Goal: Information Seeking & Learning: Learn about a topic

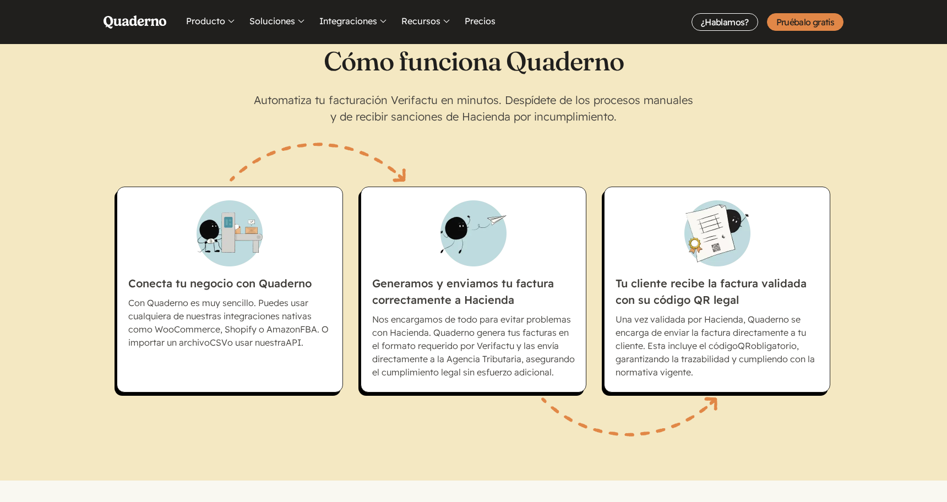
scroll to position [710, 0]
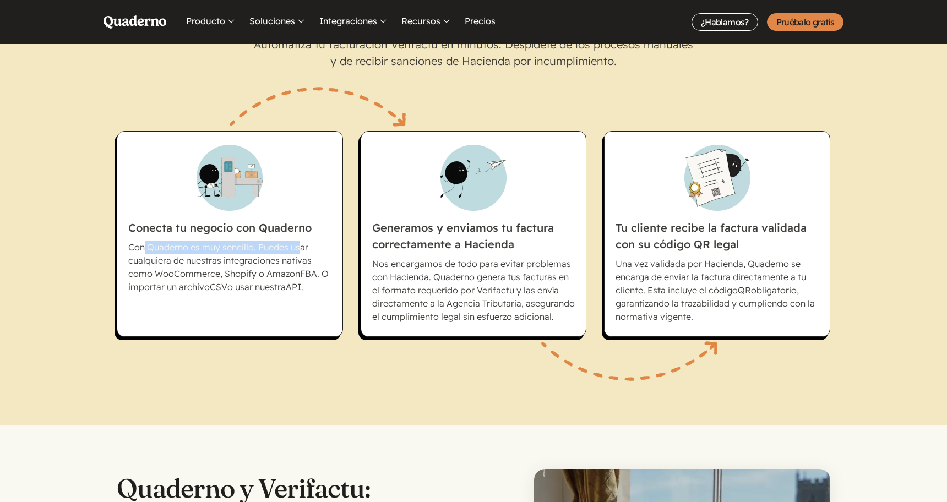
drag, startPoint x: 178, startPoint y: 250, endPoint x: 301, endPoint y: 250, distance: 122.2
click at [299, 250] on p "Con Quaderno es muy sencillo. Puedes usar cualquiera de nuestras integraciones …" at bounding box center [229, 267] width 203 height 53
click at [301, 250] on p "Con Quaderno es muy sencillo. Puedes usar cualquiera de nuestras integraciones …" at bounding box center [229, 267] width 203 height 53
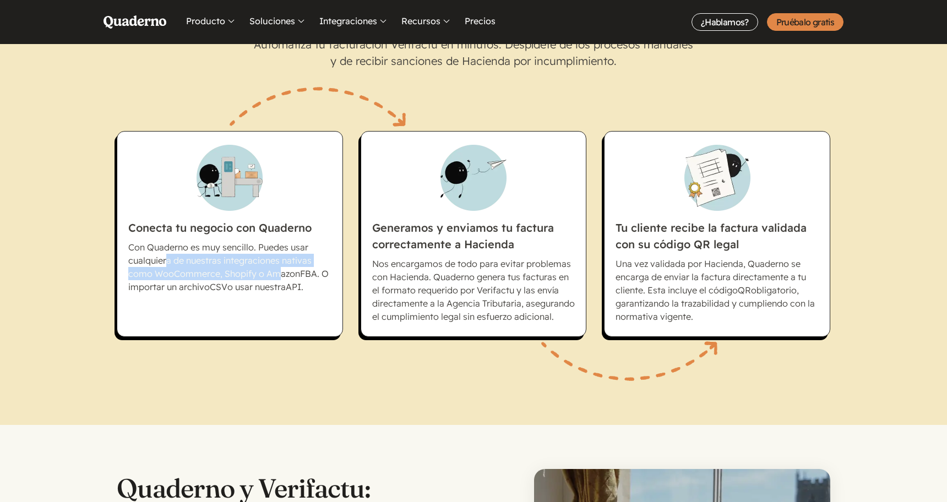
drag, startPoint x: 163, startPoint y: 261, endPoint x: 273, endPoint y: 269, distance: 110.4
click at [273, 269] on p "Con Quaderno es muy sencillo. Puedes usar cualquiera de nuestras integraciones …" at bounding box center [229, 267] width 203 height 53
drag, startPoint x: 156, startPoint y: 287, endPoint x: 334, endPoint y: 293, distance: 178.5
click at [334, 293] on li "Conecta tu negocio con Quaderno Con Quaderno es muy sencillo. Puedes usar cualq…" at bounding box center [230, 234] width 226 height 206
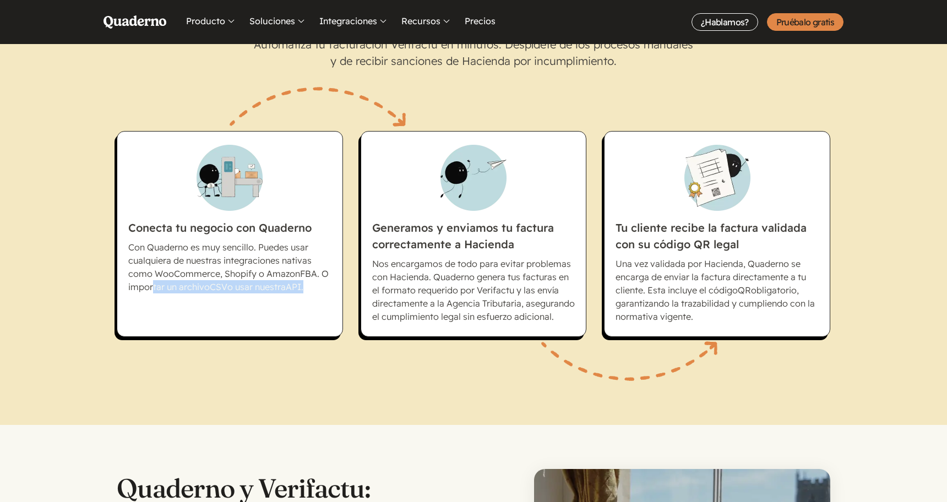
click at [334, 293] on li "Conecta tu negocio con Quaderno Con Quaderno es muy sencillo. Puedes usar cualq…" at bounding box center [230, 234] width 226 height 206
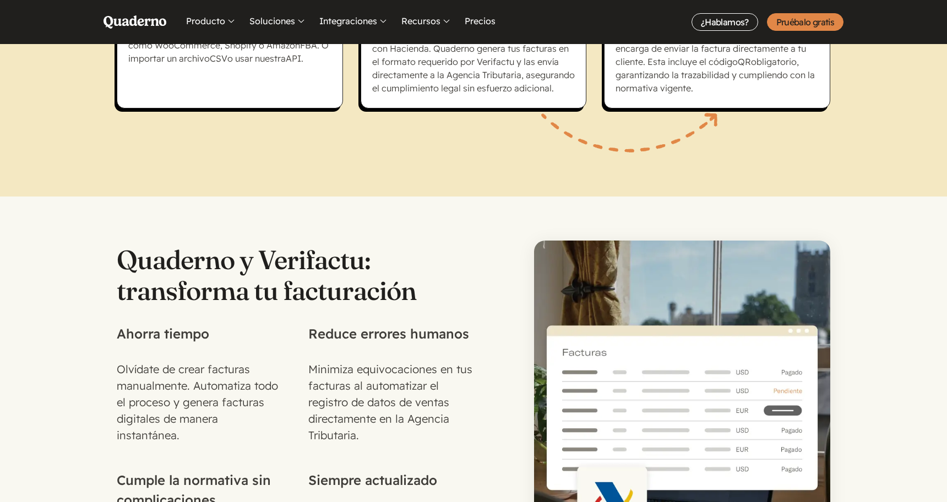
scroll to position [1041, 0]
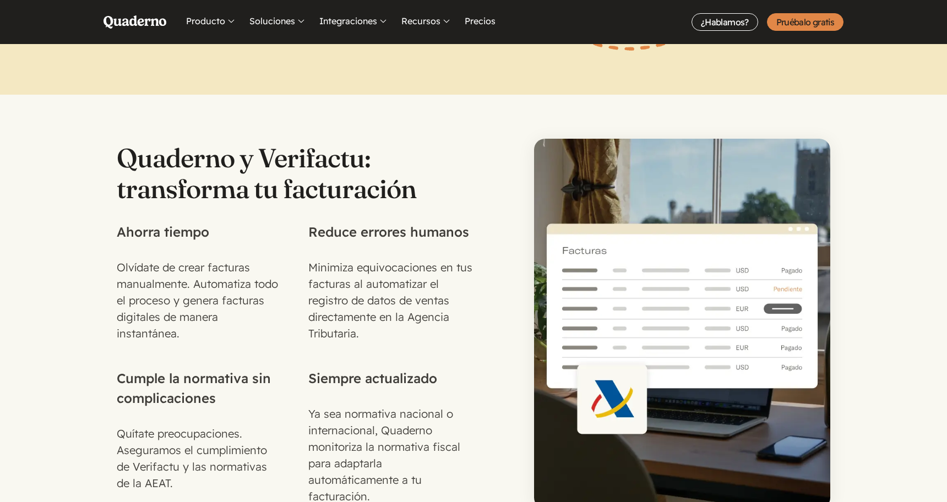
click at [603, 298] on img at bounding box center [682, 324] width 296 height 370
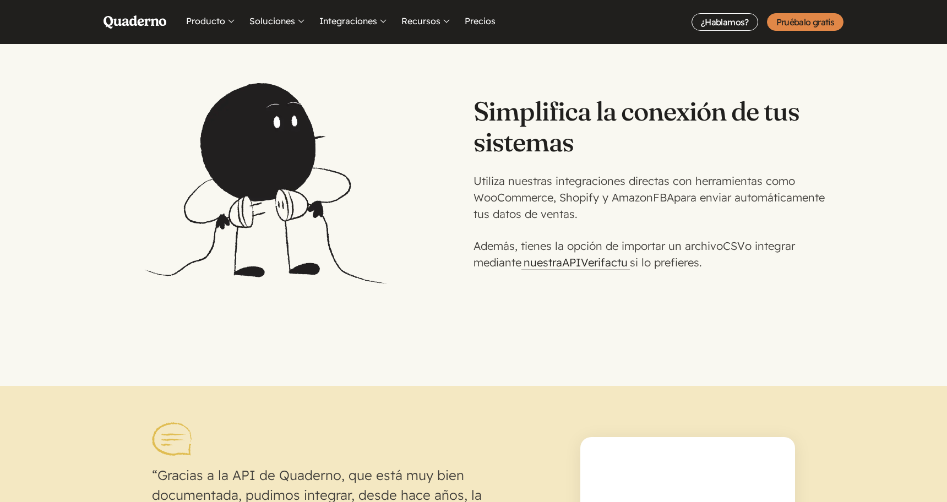
scroll to position [1569, 0]
click at [604, 262] on link "nuestra API Verifactu" at bounding box center [575, 262] width 108 height 14
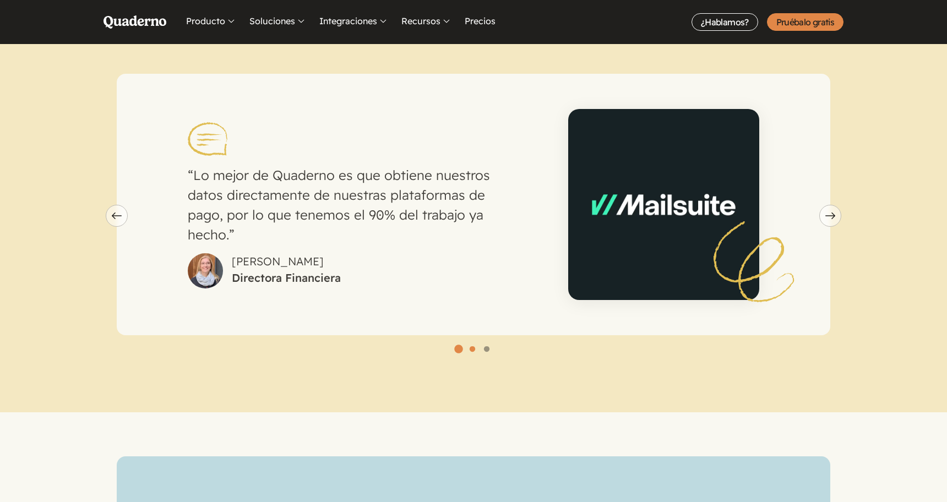
scroll to position [3064, 0]
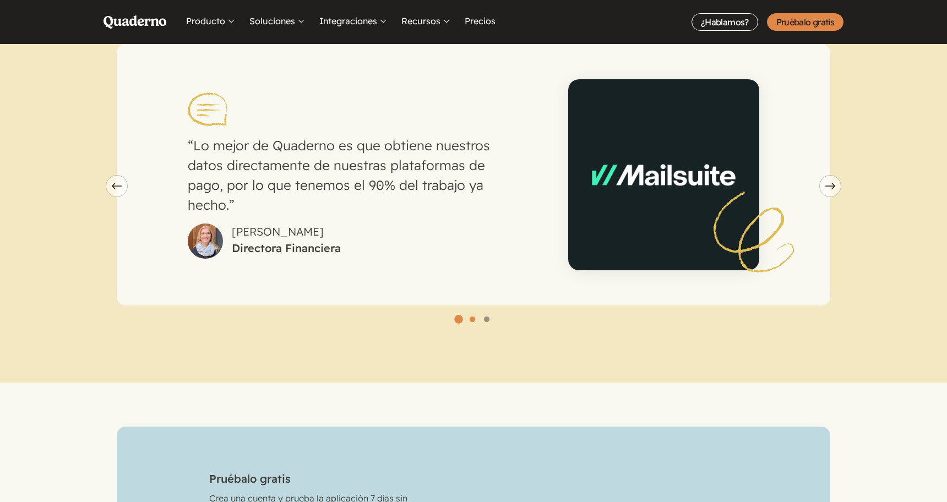
click at [472, 320] on span "carousel" at bounding box center [472, 320] width 0 height 0
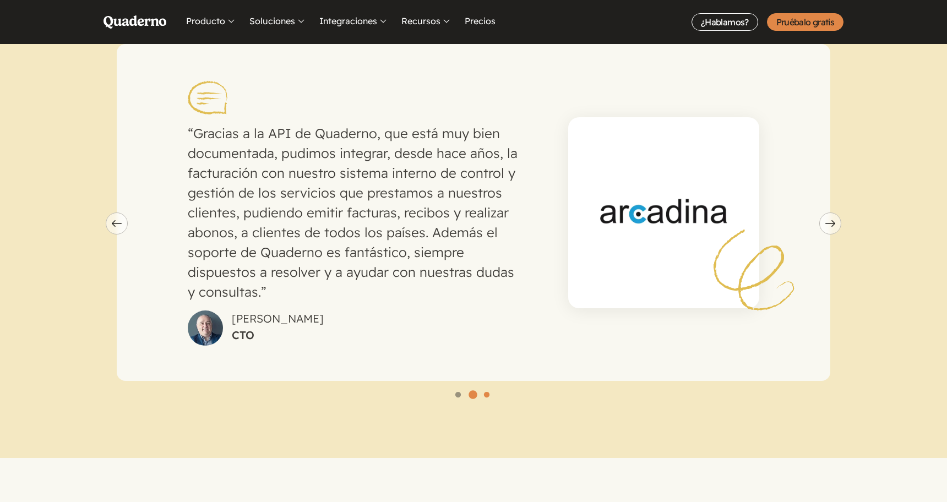
click at [487, 395] on span "carousel" at bounding box center [487, 395] width 0 height 0
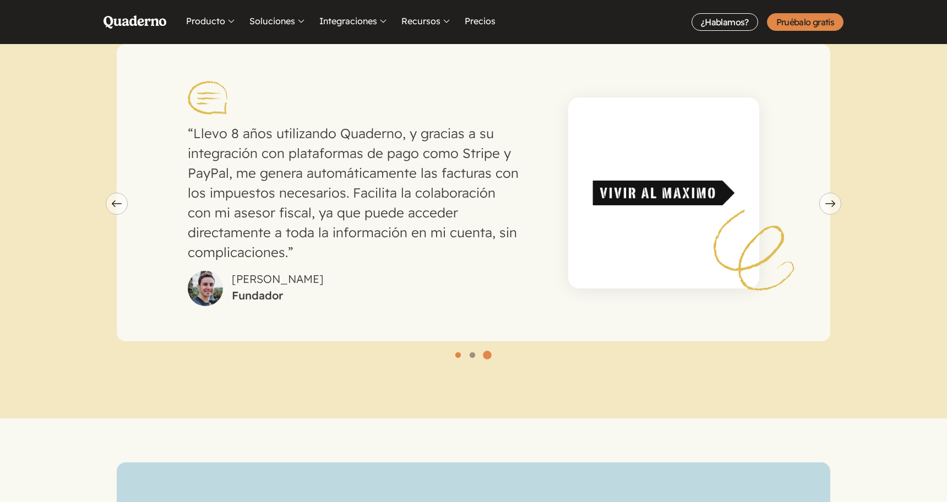
click at [458, 356] on span "carousel" at bounding box center [458, 356] width 0 height 0
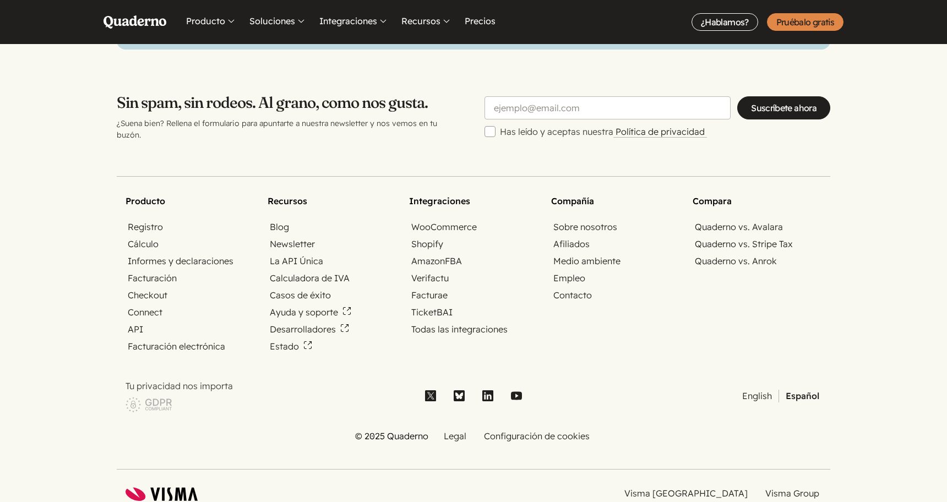
scroll to position [3742, 0]
